Goal: Information Seeking & Learning: Learn about a topic

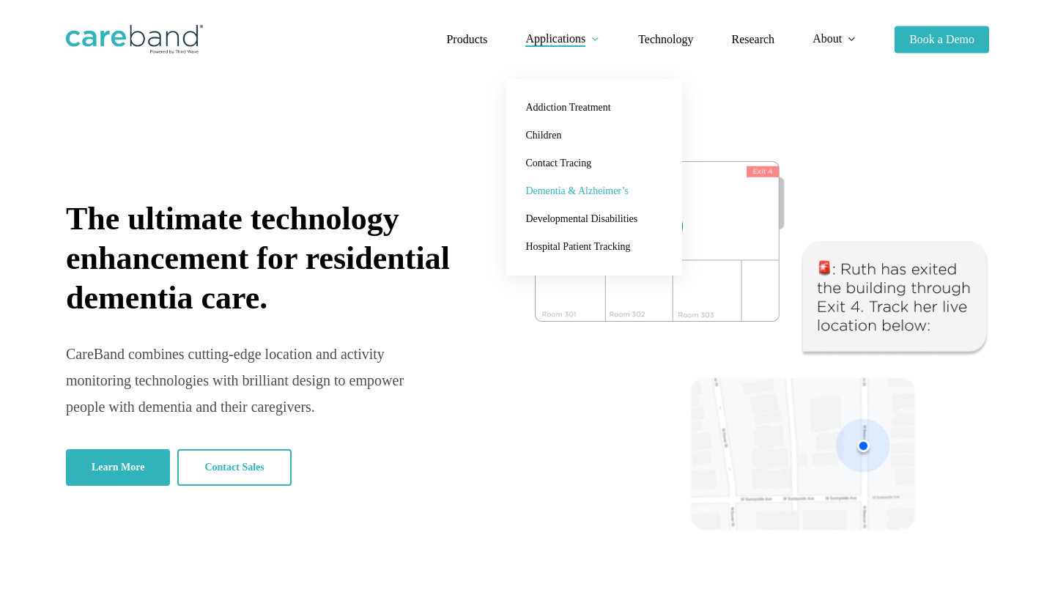
click at [591, 191] on span "Dementia & Alzheimer’s" at bounding box center [576, 190] width 103 height 11
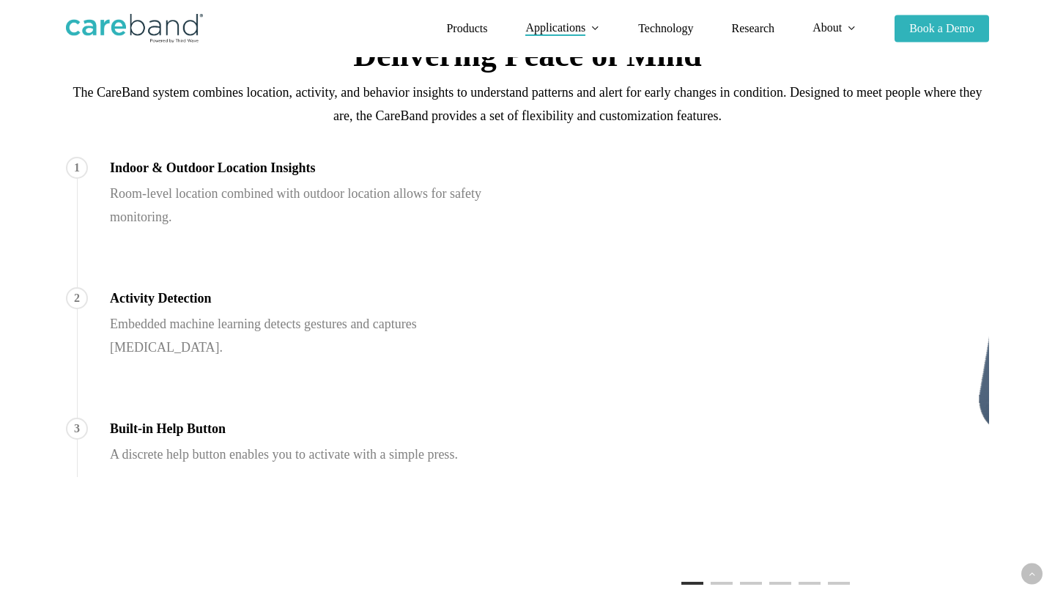
scroll to position [818, 0]
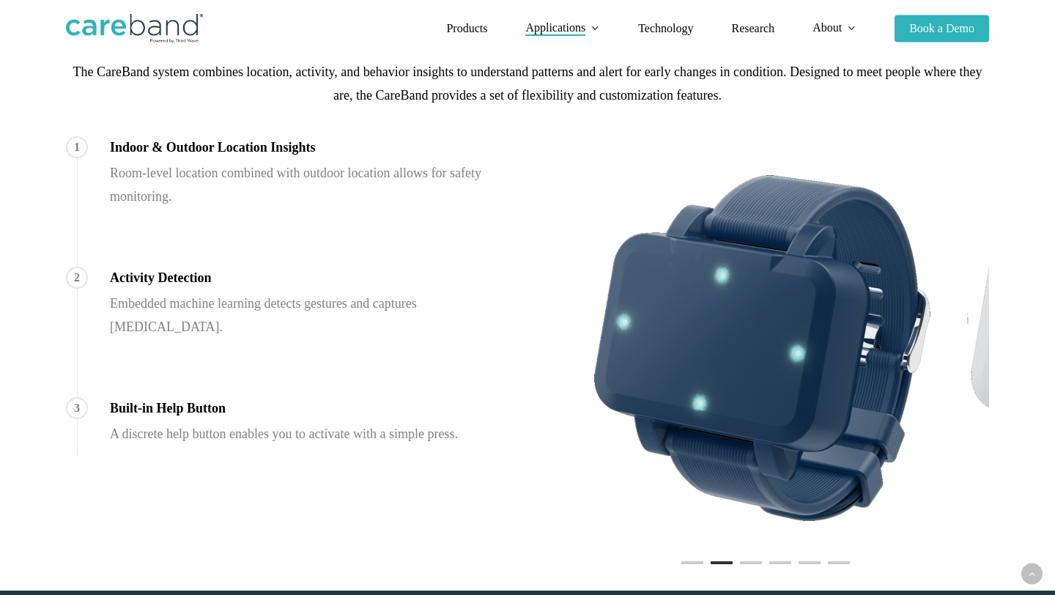
click at [755, 564] on li "Page dot 3" at bounding box center [751, 563] width 22 height 22
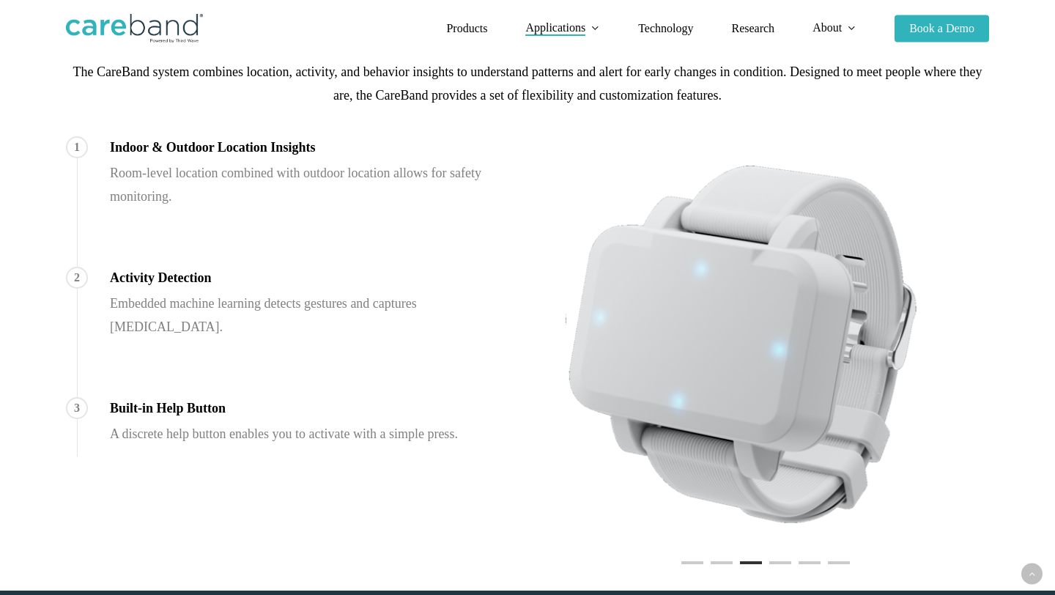
click at [785, 557] on li "Page dot 4" at bounding box center [780, 563] width 22 height 22
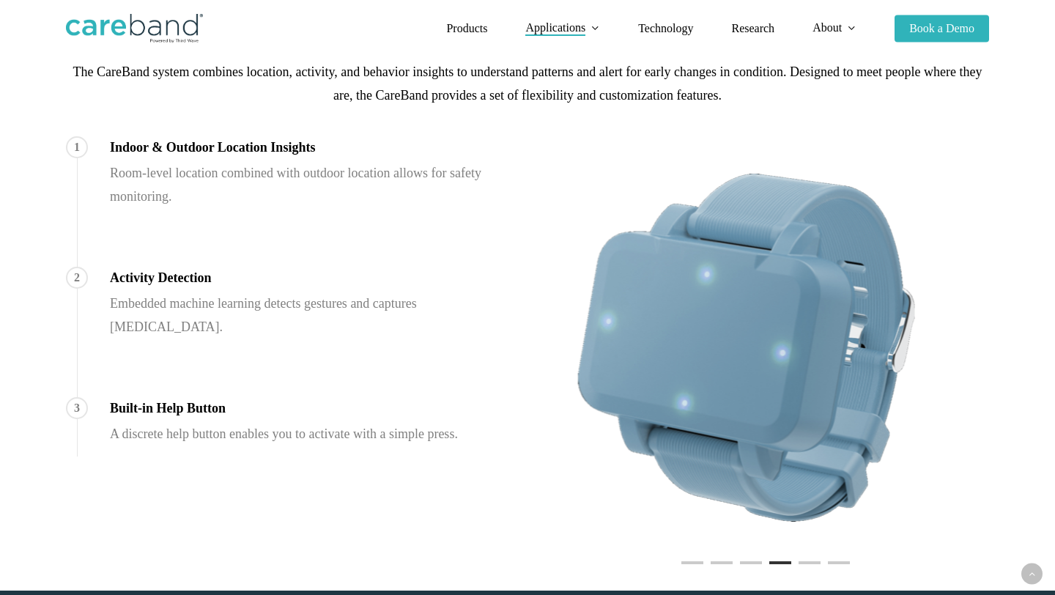
click at [805, 559] on li "Page dot 5" at bounding box center [810, 563] width 22 height 22
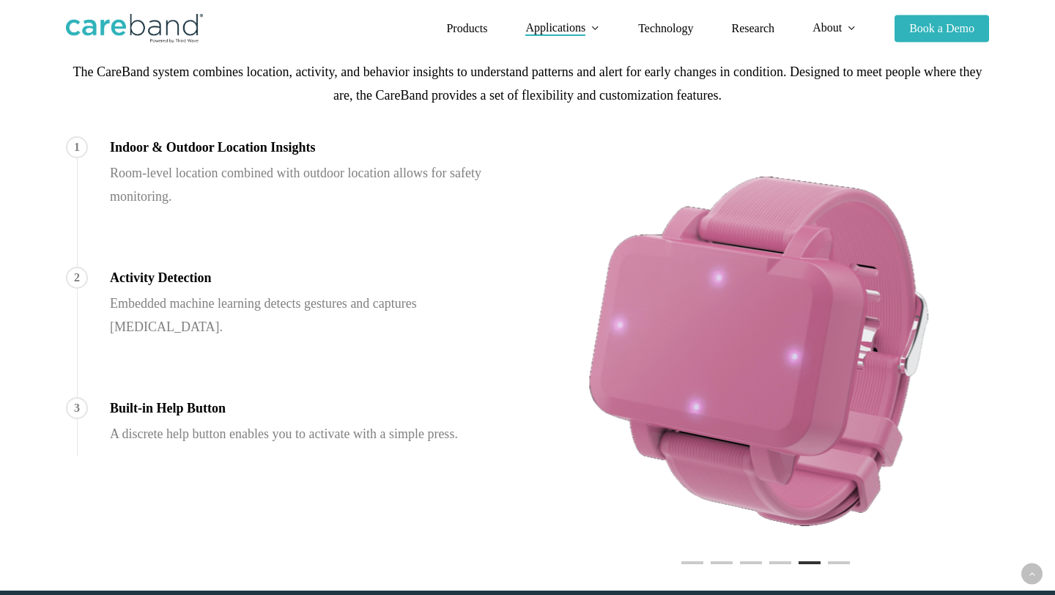
click at [834, 558] on li "Page dot 6" at bounding box center [839, 563] width 22 height 22
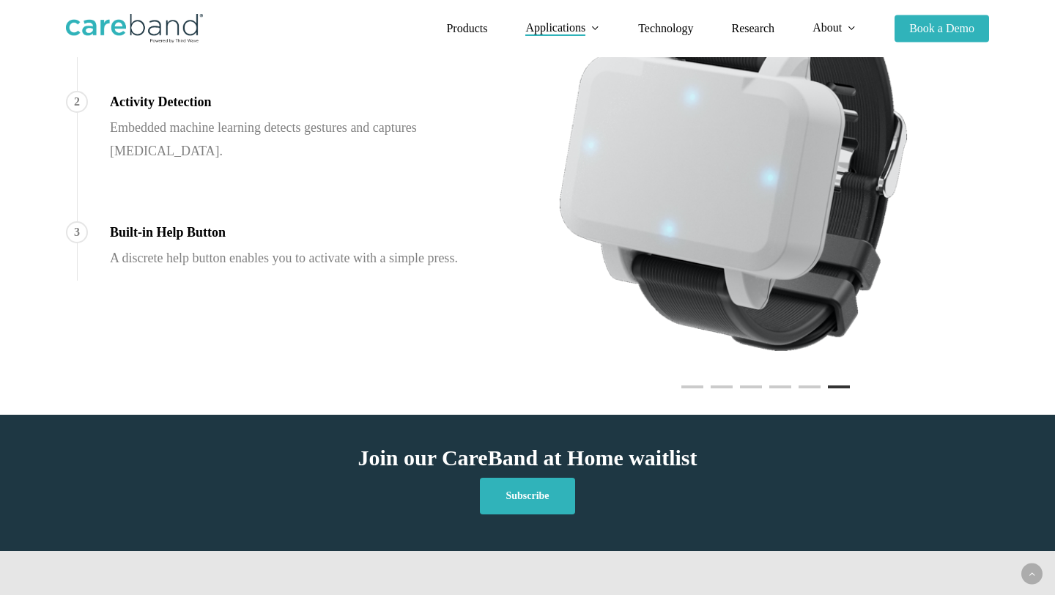
scroll to position [1260, 0]
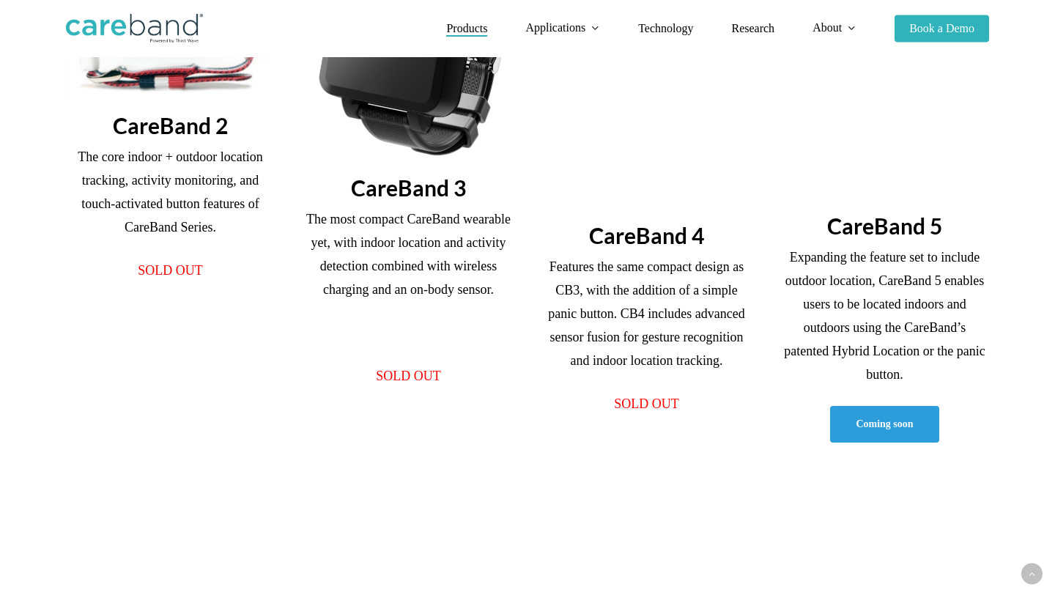
scroll to position [524, 0]
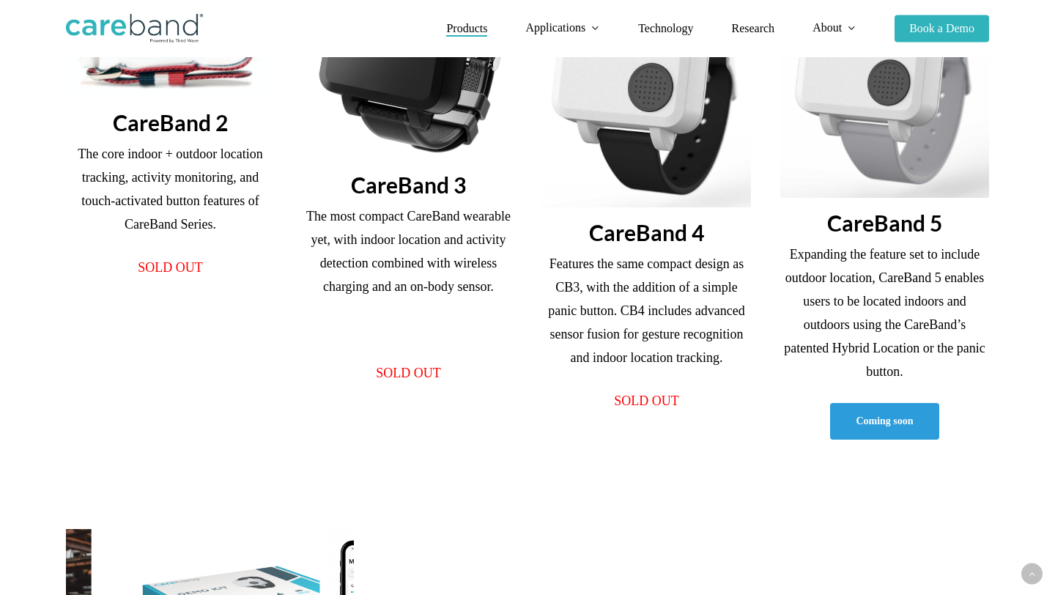
click at [887, 214] on h3 "CareBand 5" at bounding box center [884, 223] width 209 height 28
click at [873, 157] on img at bounding box center [884, 78] width 209 height 240
click at [901, 425] on span "Coming soon" at bounding box center [884, 419] width 57 height 15
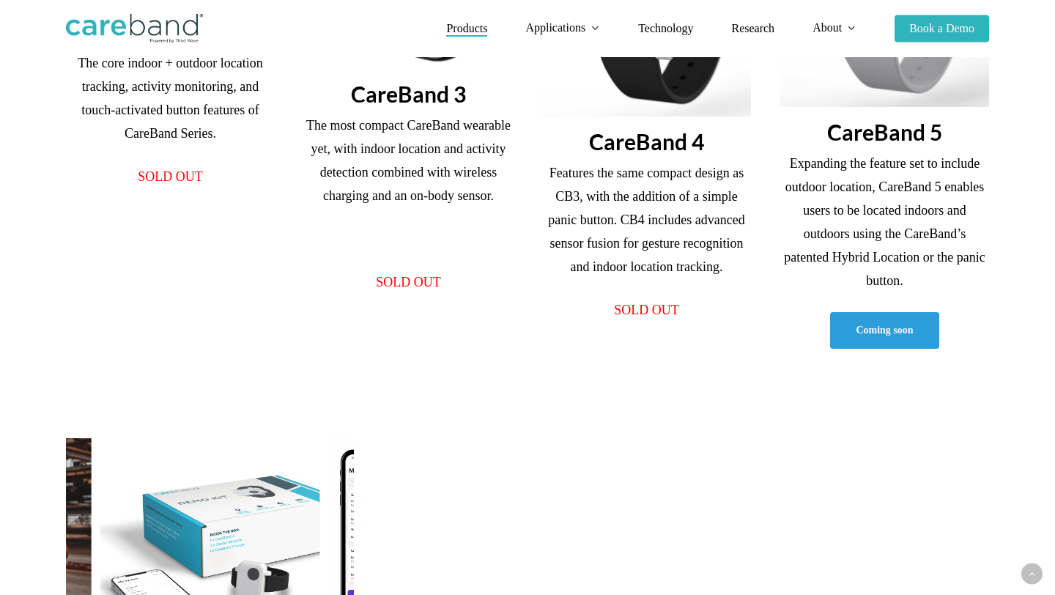
scroll to position [844, 0]
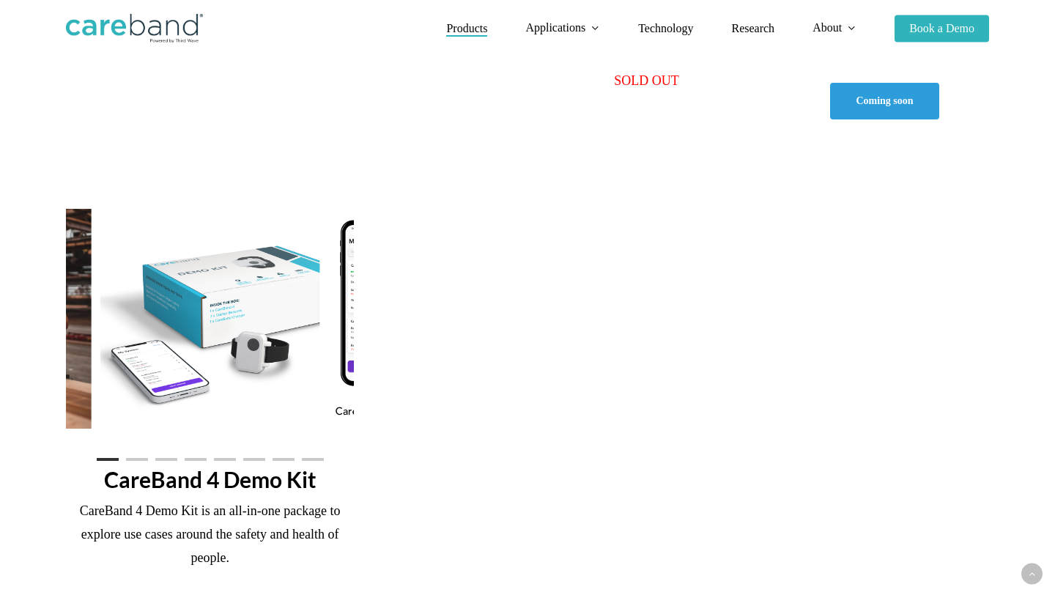
click at [139, 456] on li "Page dot 2" at bounding box center [137, 459] width 22 height 22
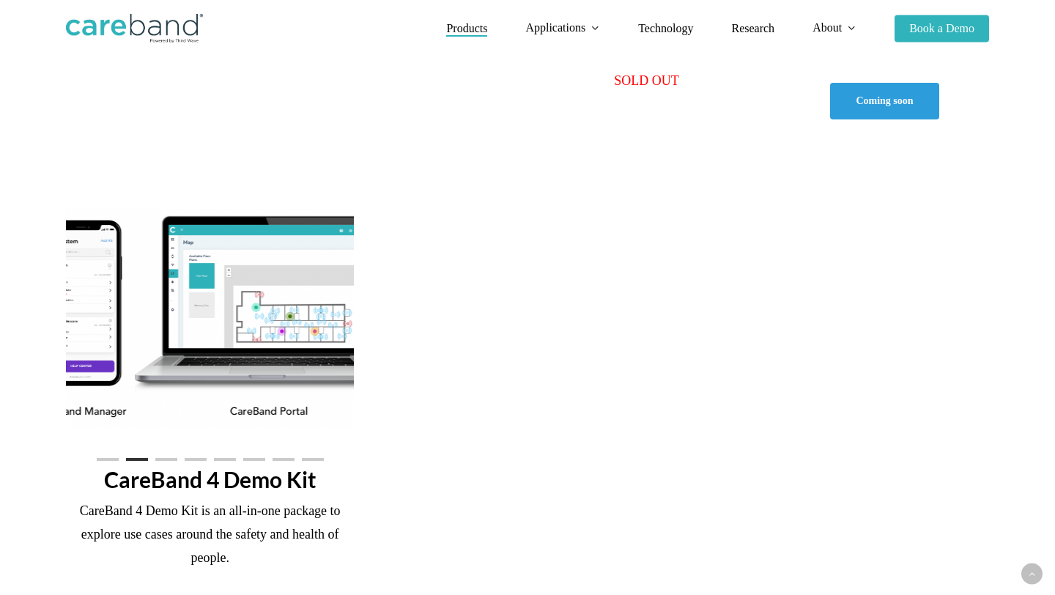
click at [171, 453] on li "Page dot 3" at bounding box center [166, 459] width 22 height 22
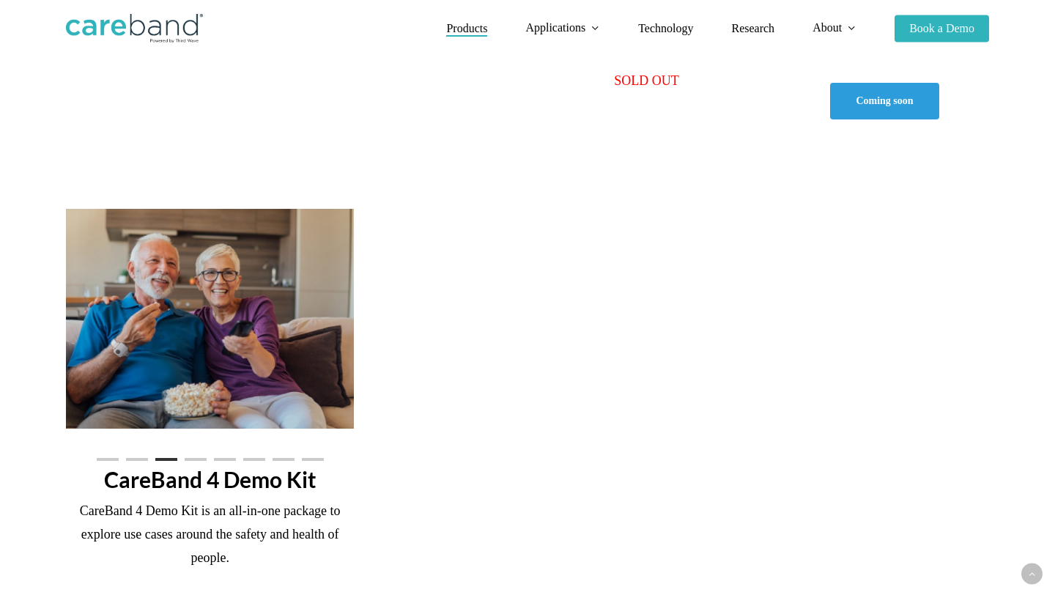
click at [204, 453] on li "Page dot 4" at bounding box center [196, 459] width 22 height 22
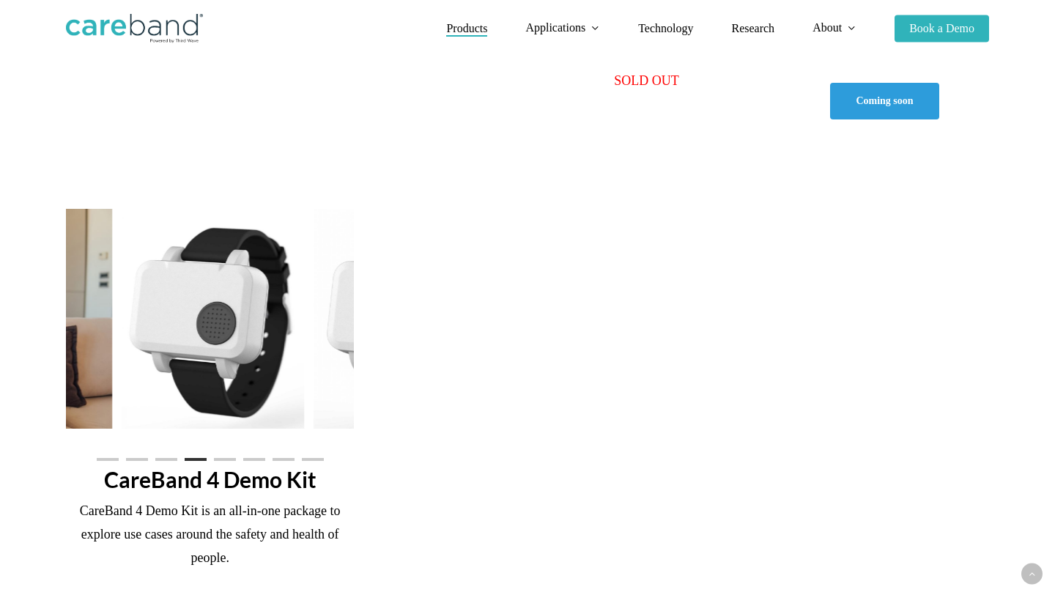
click at [245, 446] on div "CareBand 4 Demo Kit CareBand 4 Demo Kit is an all-in-one package to explore use…" at bounding box center [210, 432] width 288 height 447
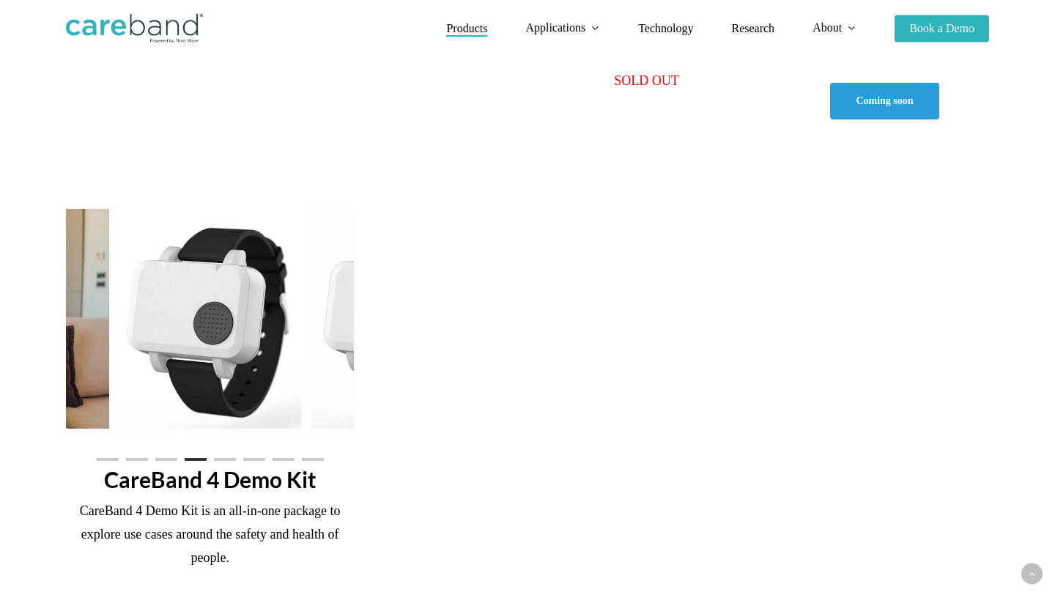
click at [240, 462] on ol at bounding box center [210, 460] width 288 height 24
click at [271, 457] on ol at bounding box center [210, 460] width 288 height 24
click at [282, 457] on li "Page dot 7" at bounding box center [284, 459] width 22 height 22
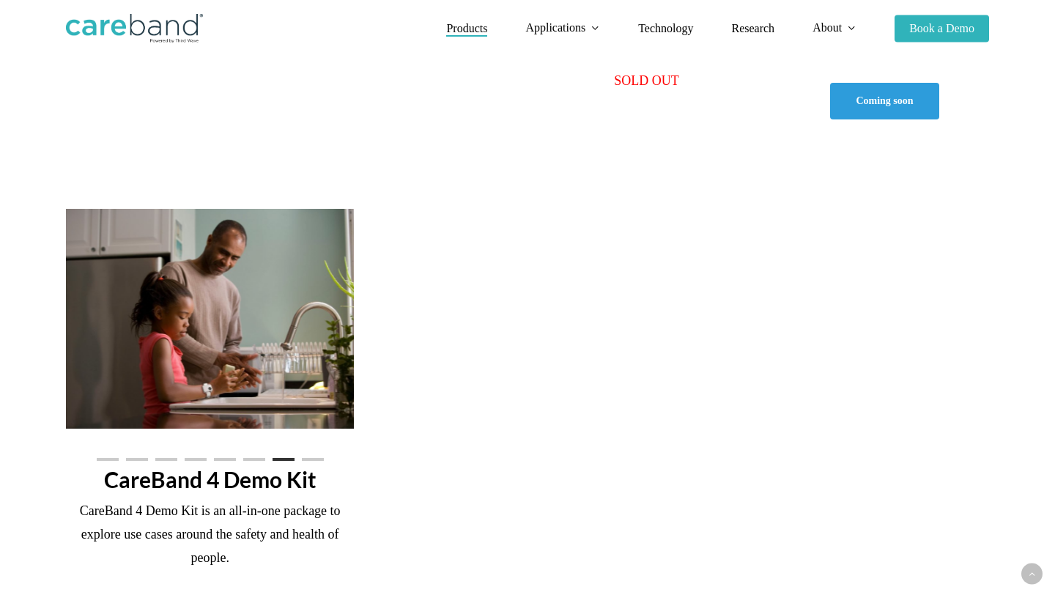
click at [315, 451] on li "Page dot 8" at bounding box center [313, 459] width 22 height 22
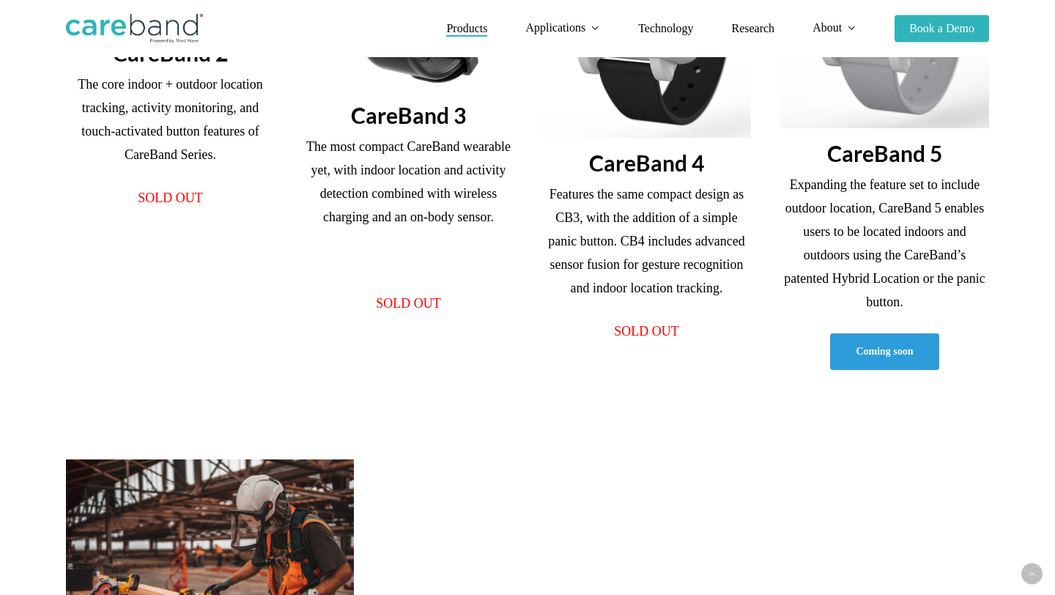
scroll to position [385, 0]
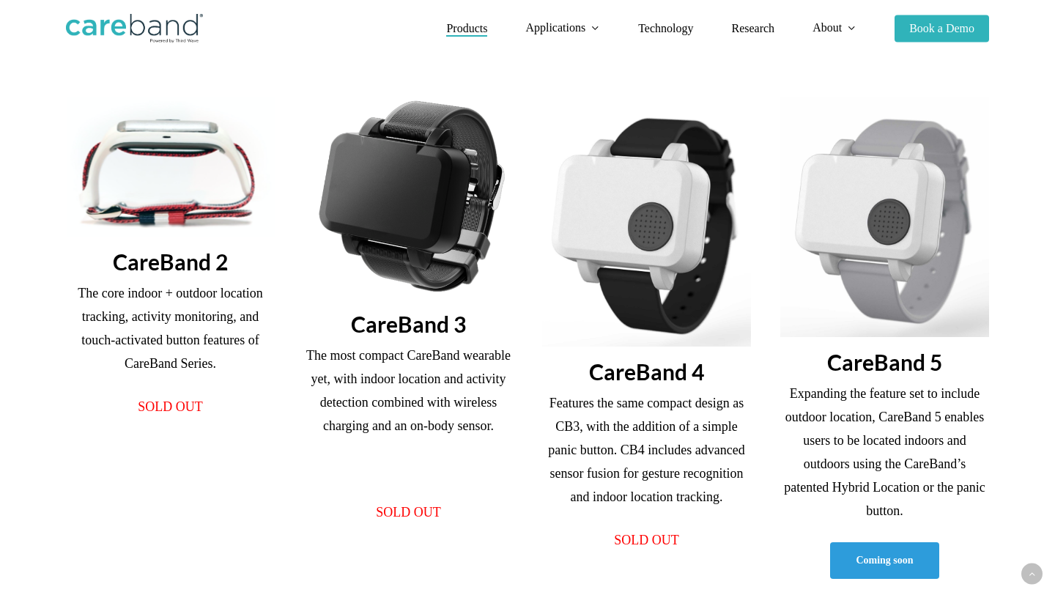
click at [613, 226] on img at bounding box center [646, 222] width 209 height 250
click at [658, 545] on span "SOLD OUT" at bounding box center [646, 540] width 65 height 15
click at [649, 393] on p "Features the same compact design as CB3, with the addition of a simple panic bu…" at bounding box center [646, 459] width 209 height 137
click at [641, 245] on img at bounding box center [646, 222] width 209 height 250
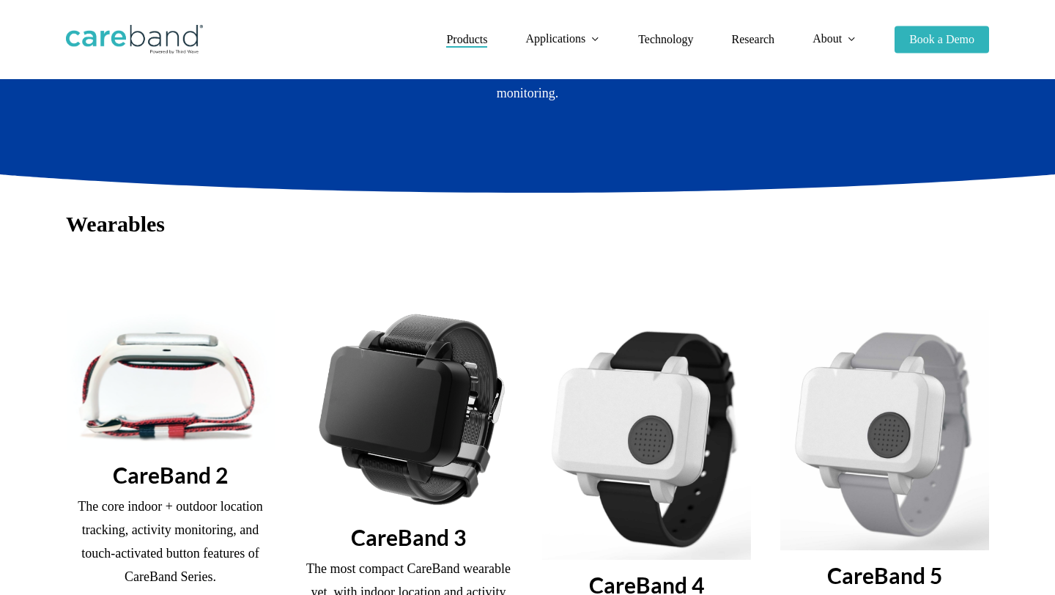
scroll to position [478, 0]
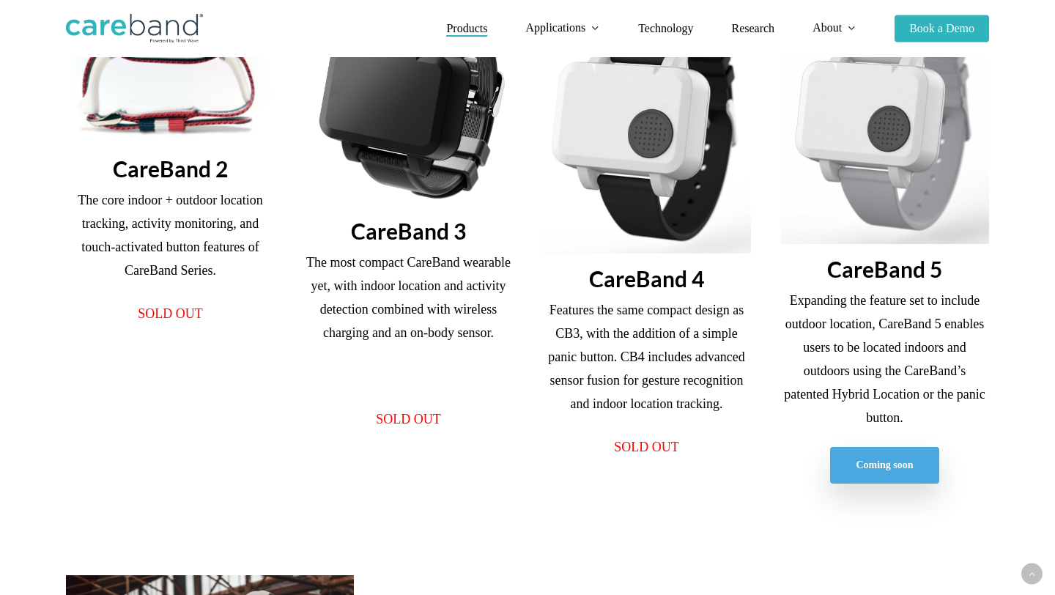
click at [916, 473] on link "Coming soon" at bounding box center [884, 465] width 108 height 37
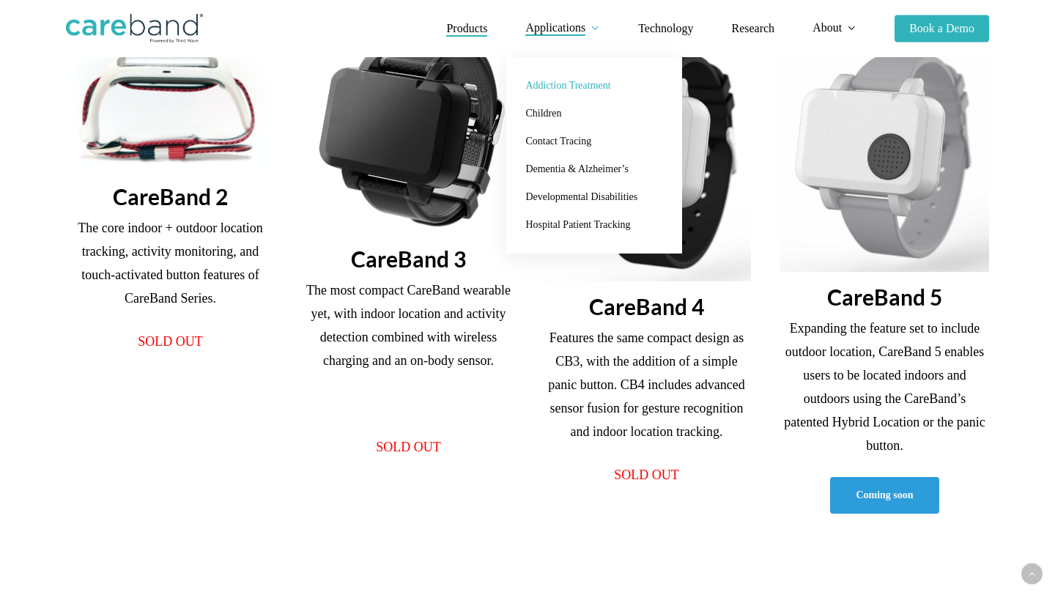
scroll to position [441, 0]
